Goal: Task Accomplishment & Management: Use online tool/utility

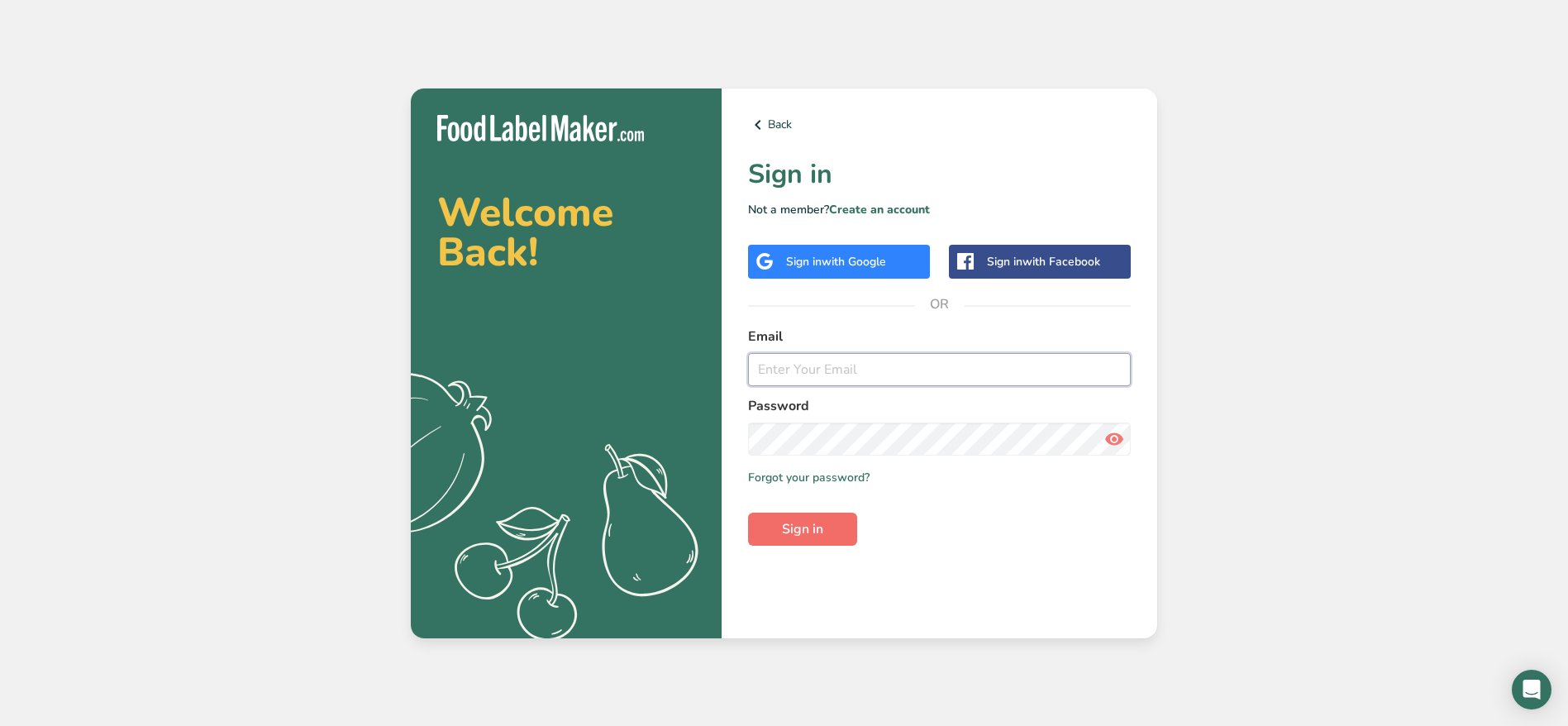
type input "[PERSON_NAME][EMAIL_ADDRESS][DOMAIN_NAME]"
click at [818, 531] on span "Sign in" at bounding box center [802, 529] width 42 height 20
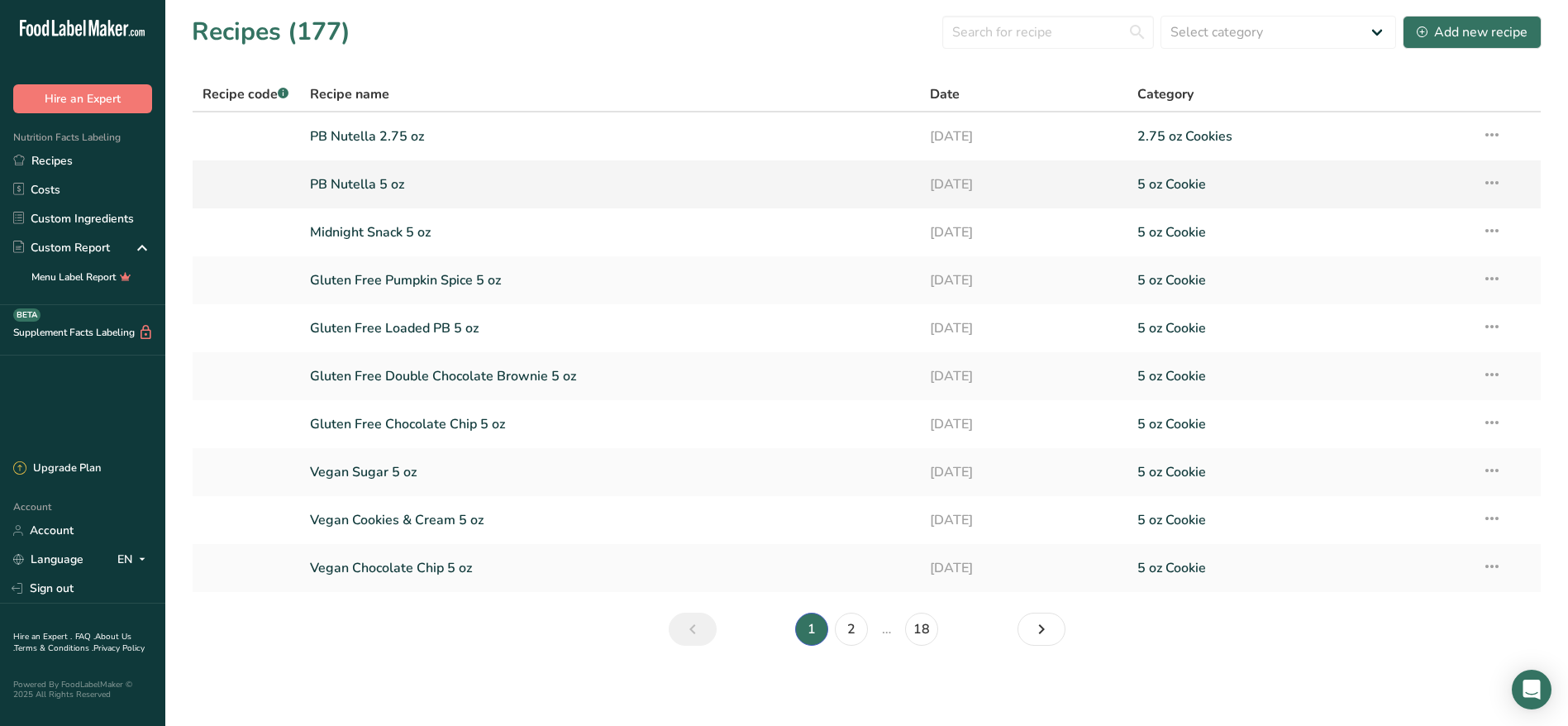
click at [420, 179] on link "PB Nutella 5 oz" at bounding box center [610, 184] width 601 height 35
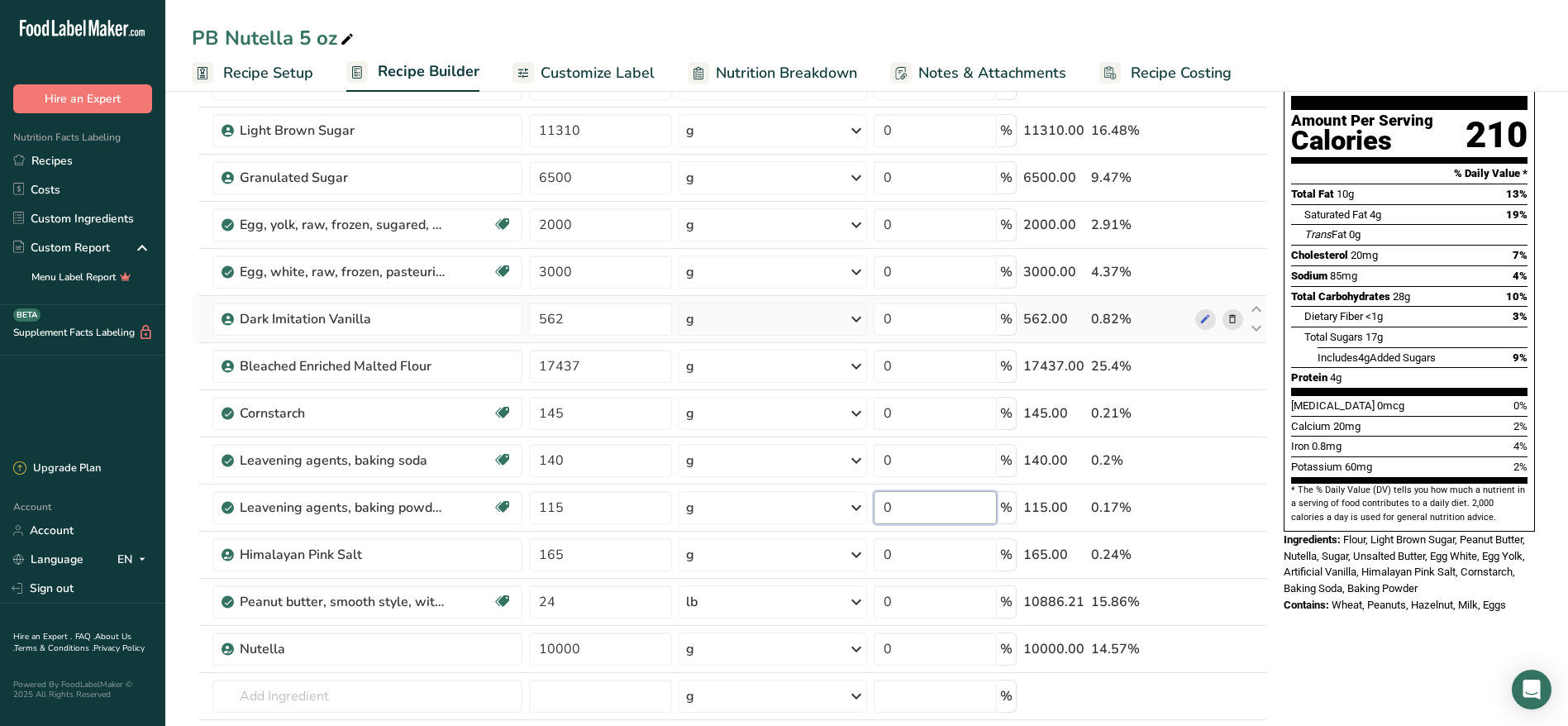
scroll to position [153, 0]
drag, startPoint x: 987, startPoint y: 489, endPoint x: 1328, endPoint y: 583, distance: 353.7
click at [1328, 583] on div "Nutrition Facts 3 Servings Per Container Serving Size 48g Amount Per Serving Ca…" at bounding box center [1409, 294] width 264 height 670
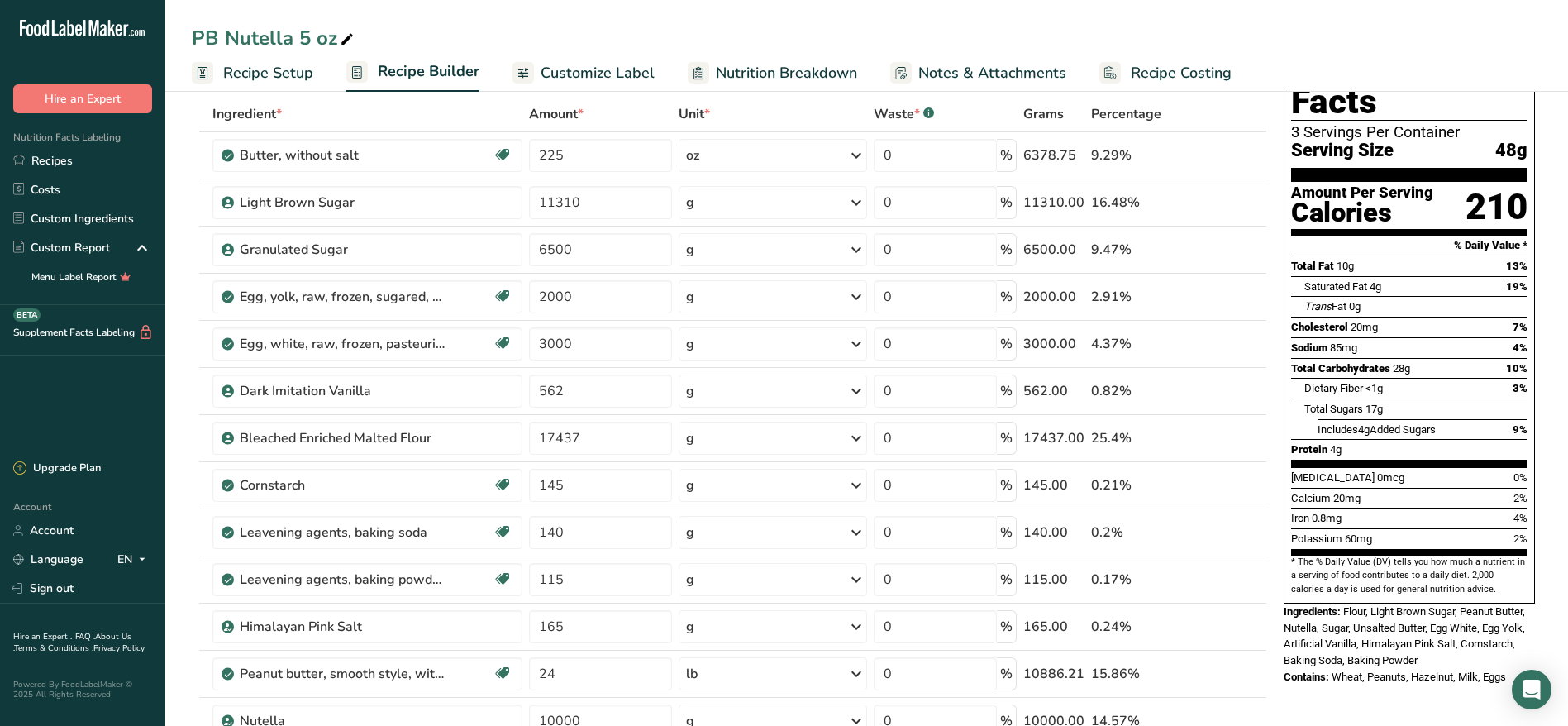
scroll to position [81, 0]
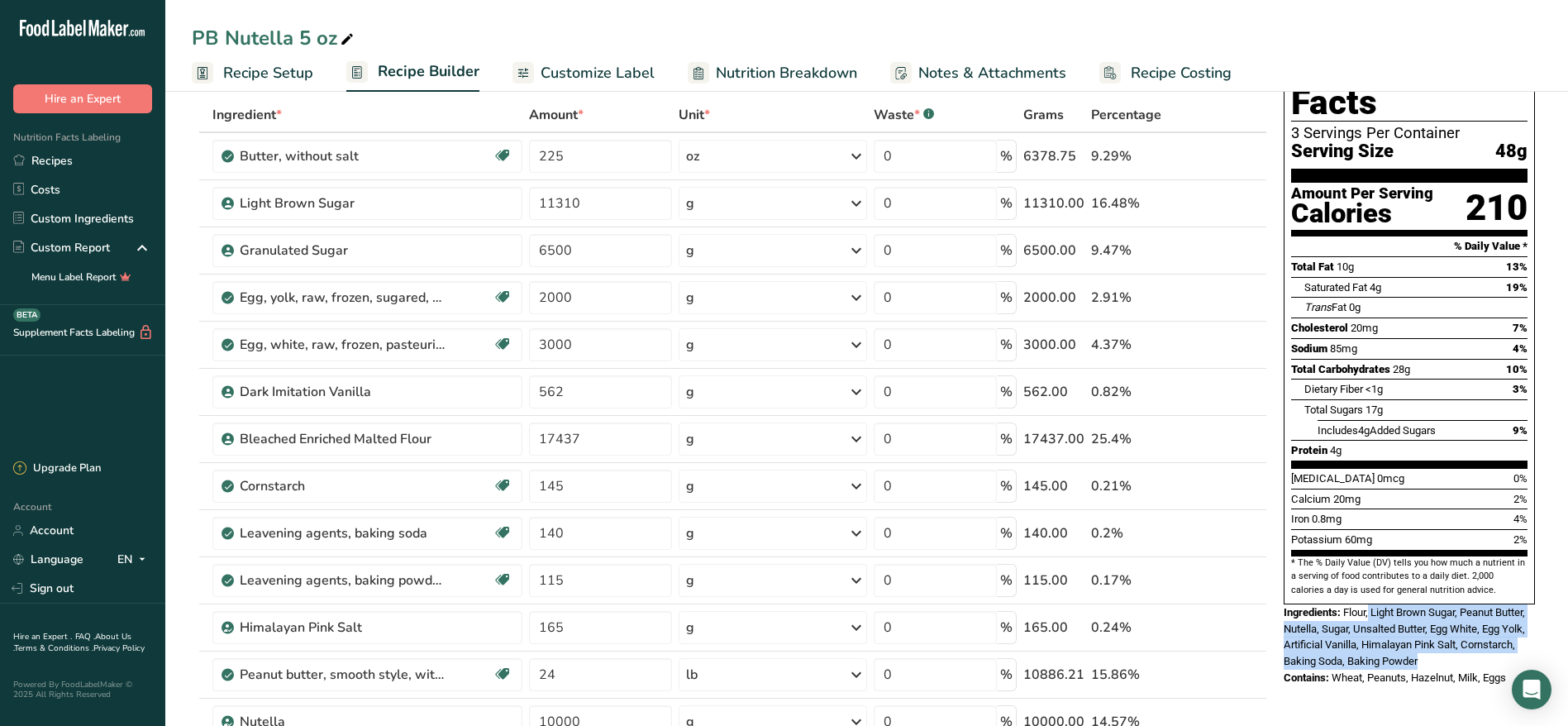
drag, startPoint x: 1371, startPoint y: 572, endPoint x: 1465, endPoint y: 624, distance: 107.4
click at [1465, 624] on div "Ingredients: Flour, Light Brown Sugar, Peanut Butter, Nutella, Sugar, Unsalted …" at bounding box center [1409, 637] width 251 height 65
copy span "Light Brown Sugar, Peanut Butter, Nutella, Sugar, Unsalted Butter, Egg White, E…"
